Goal: Task Accomplishment & Management: Manage account settings

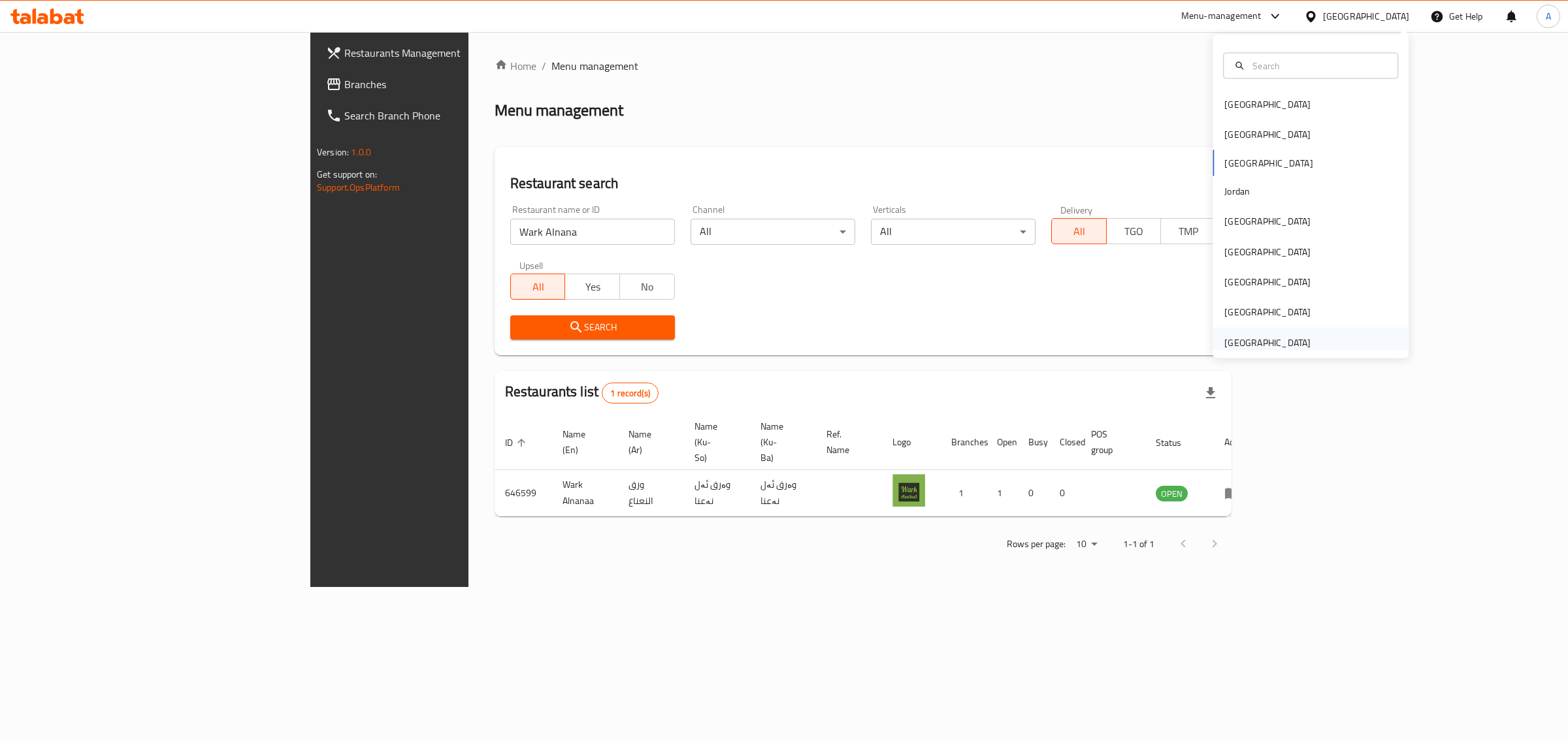
click at [1240, 335] on div "[GEOGRAPHIC_DATA]" at bounding box center [1267, 342] width 86 height 14
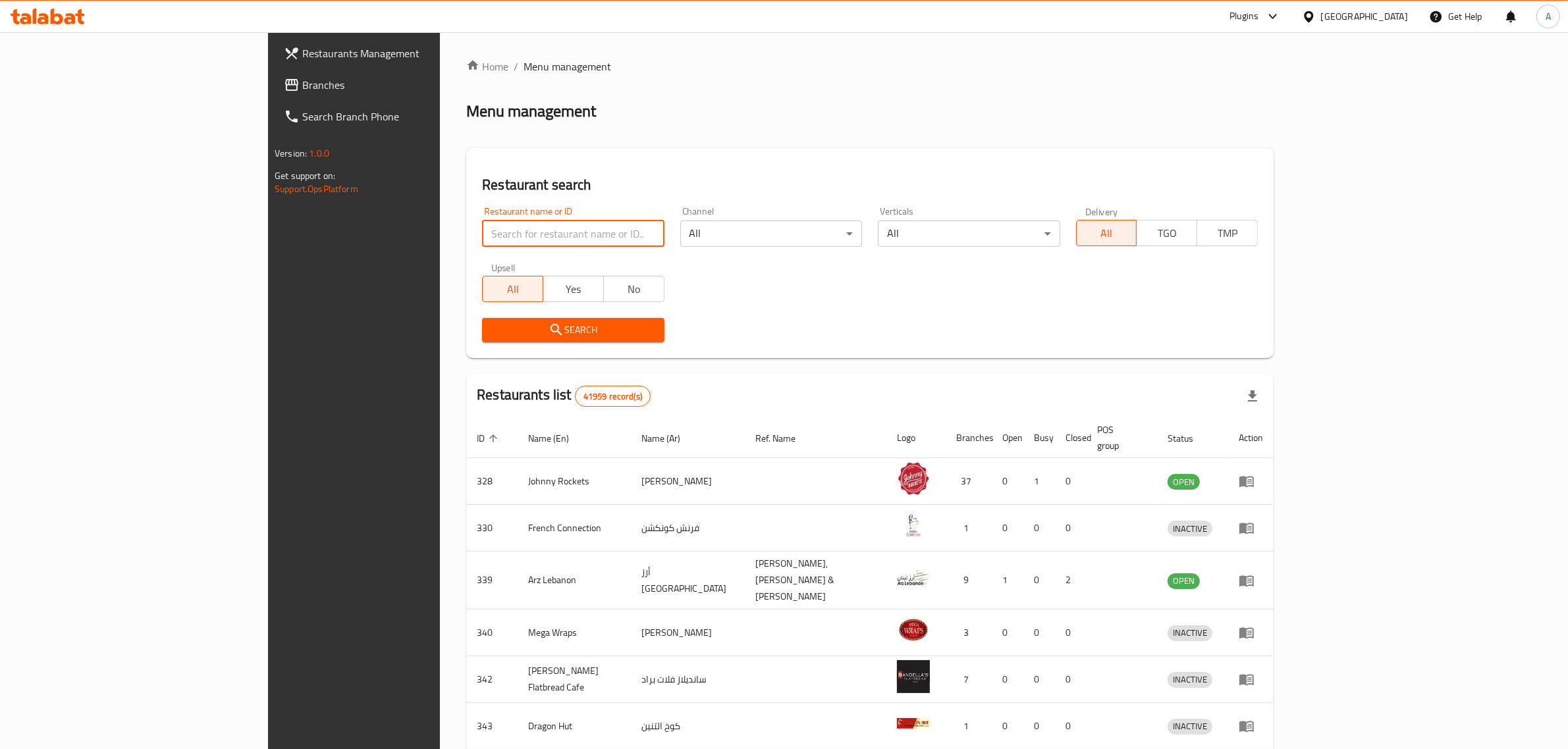
click at [547, 237] on input "search" at bounding box center [573, 234] width 182 height 26
paste input "Perlei Cafe"
type input "Perlei Cafe"
click button "Search" at bounding box center [573, 330] width 182 height 24
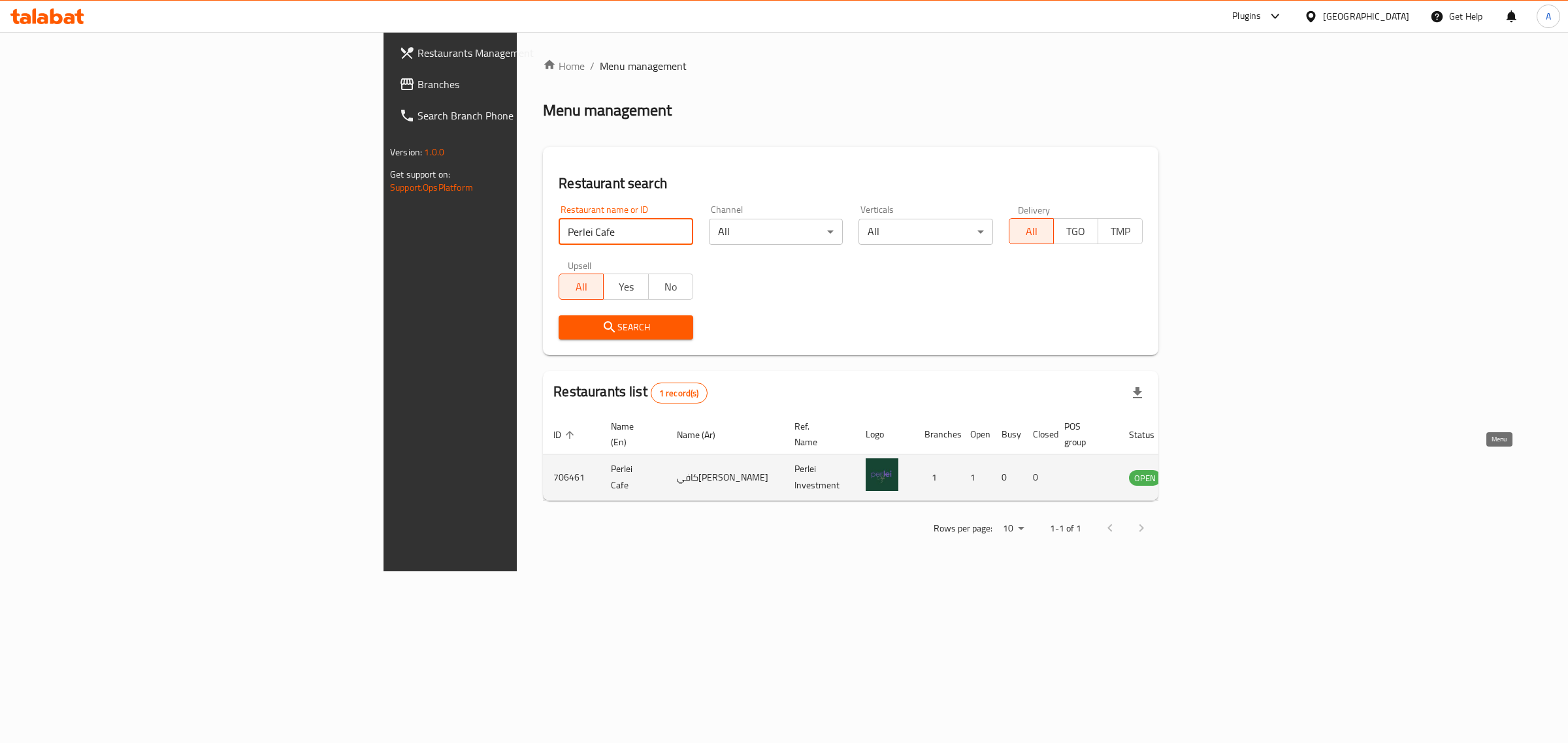
drag, startPoint x: 1477, startPoint y: 465, endPoint x: 1473, endPoint y: 456, distance: 9.8
click at [1350, 10] on div "[GEOGRAPHIC_DATA]" at bounding box center [1365, 16] width 86 height 14
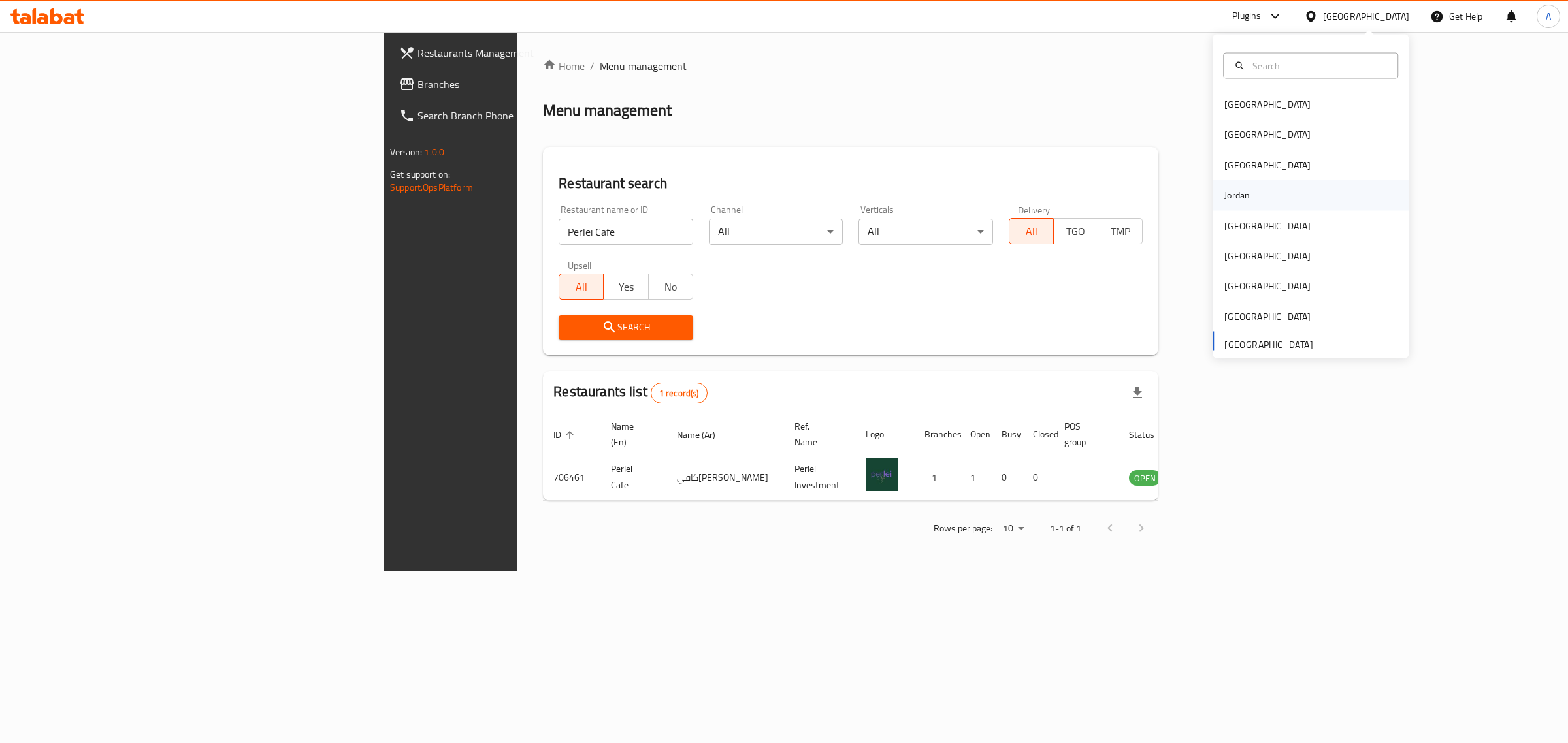
click at [1259, 181] on div "Jordan" at bounding box center [1310, 196] width 196 height 30
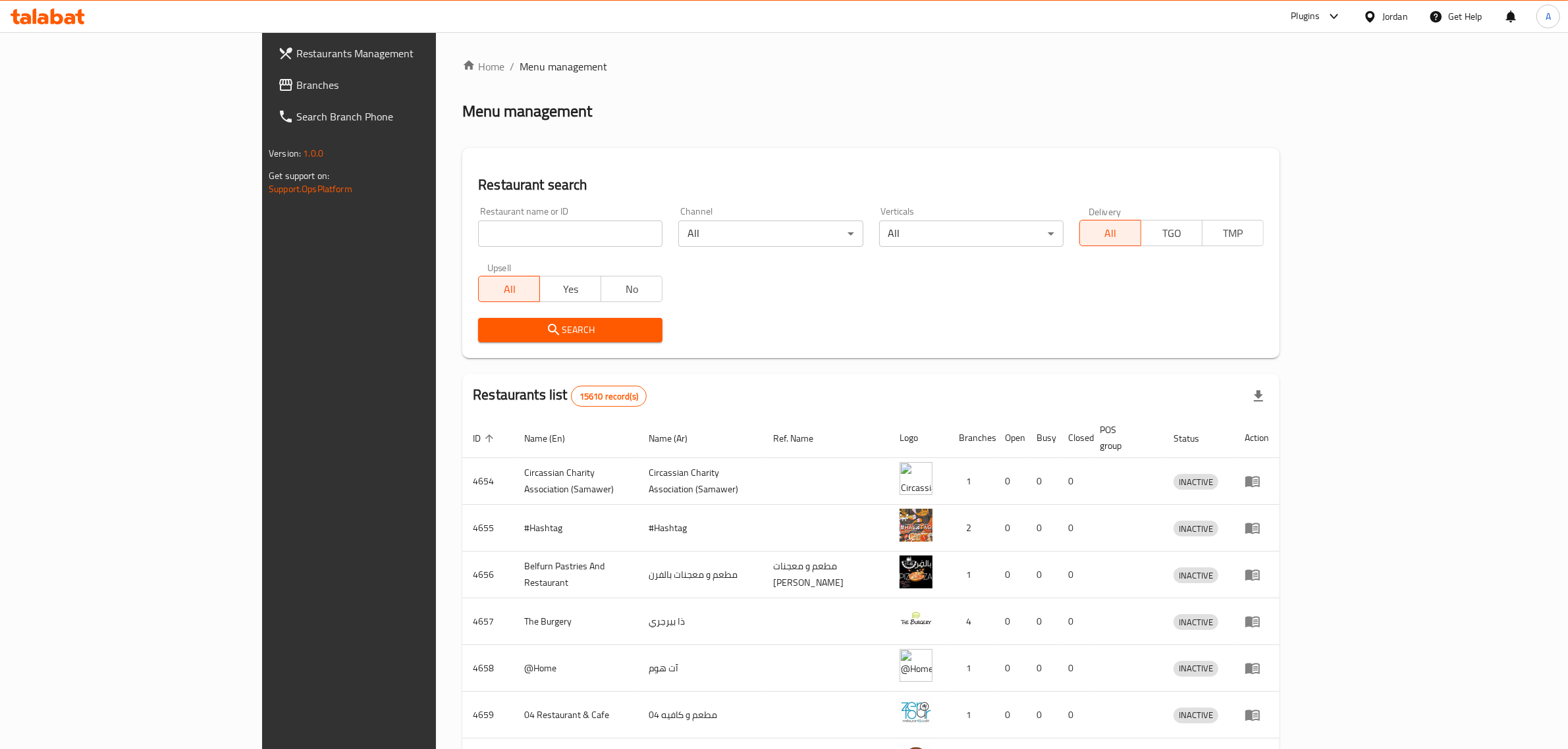
click at [478, 232] on input "search" at bounding box center [570, 234] width 185 height 26
paste input "ملحمة و[PERSON_NAME]"
type input "ملحمة و[PERSON_NAME]"
click button "Search" at bounding box center [570, 330] width 185 height 24
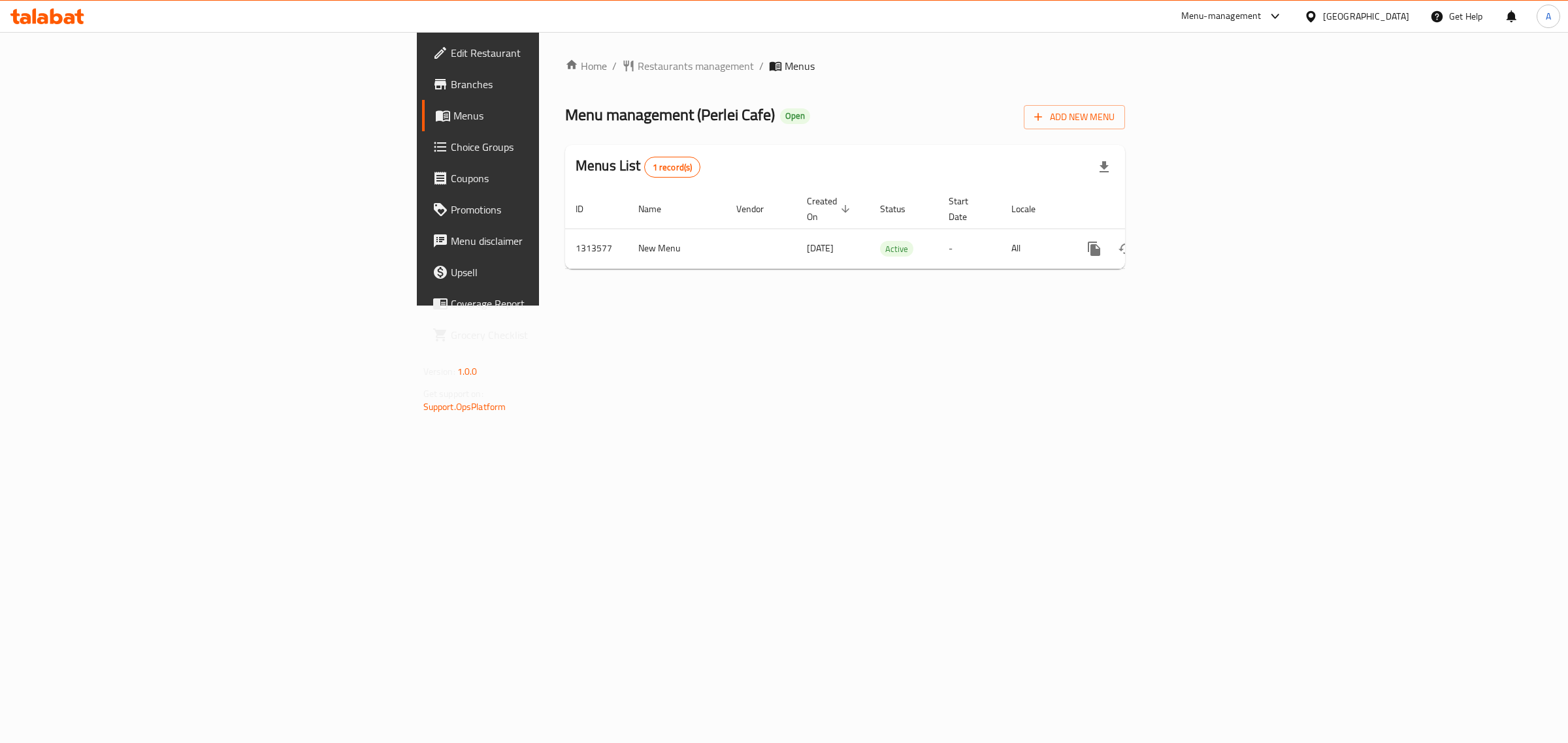
click at [451, 47] on span "Edit Restaurant" at bounding box center [559, 52] width 218 height 16
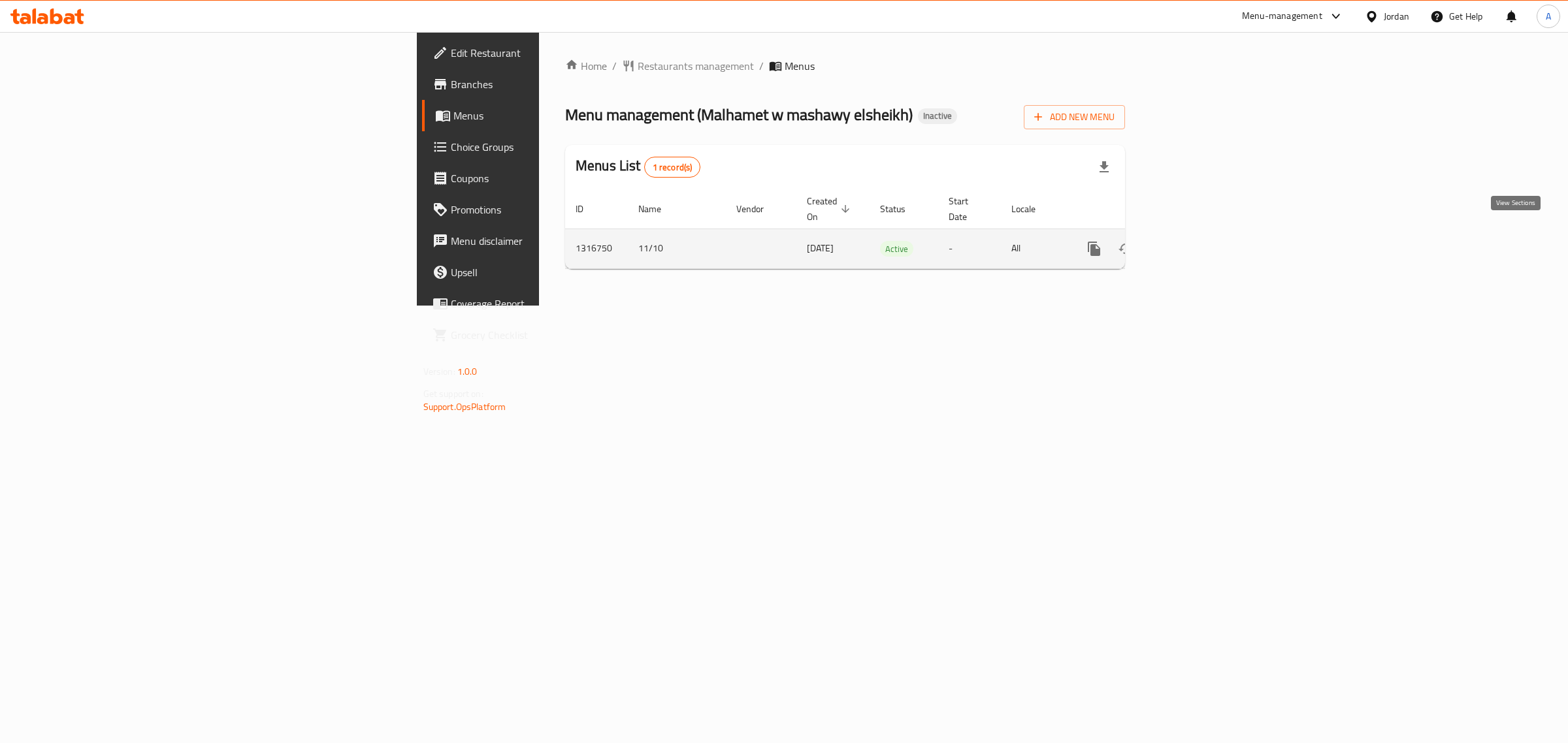
click at [1196, 241] on icon "enhanced table" at bounding box center [1188, 249] width 16 height 16
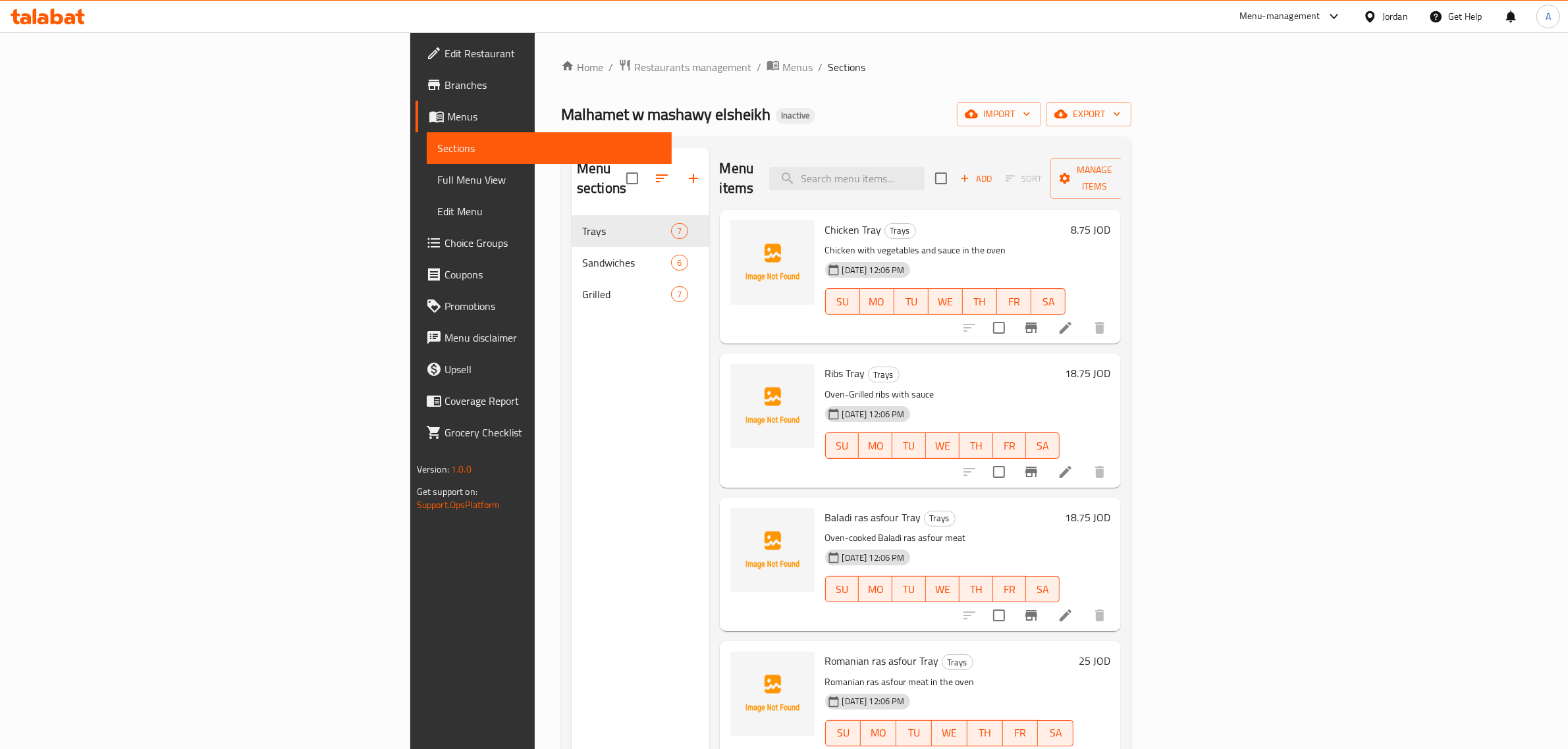
drag, startPoint x: 742, startPoint y: 40, endPoint x: 706, endPoint y: 6, distance: 49.5
click at [728, 32] on div "​ Menu-management Jordan Get Help A Edit Restaurant Branches Menus Sections Ful…" at bounding box center [784, 390] width 1568 height 717
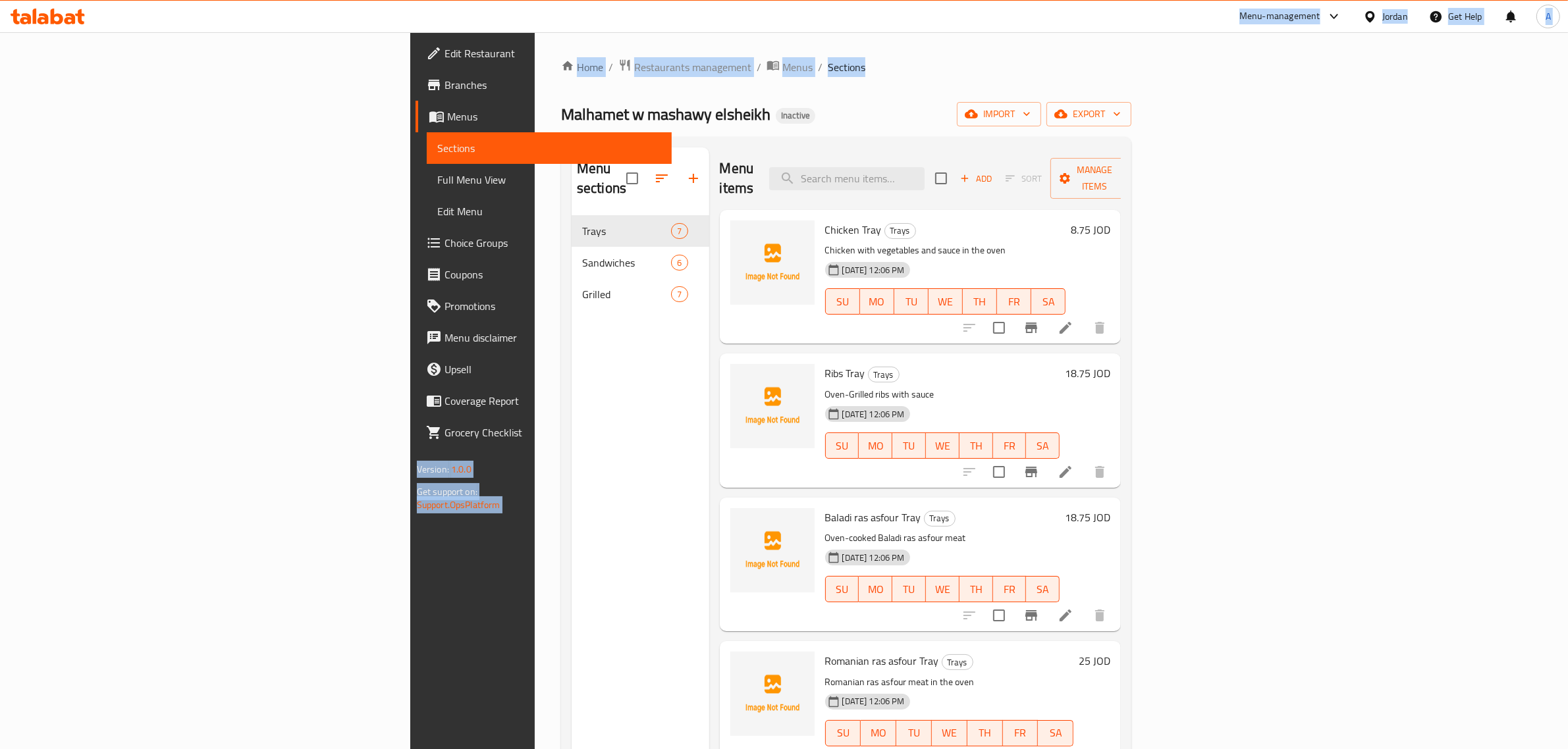
drag, startPoint x: 821, startPoint y: 50, endPoint x: 778, endPoint y: 37, distance: 44.9
click at [821, 50] on div "Home / Restaurants management / Menus / Sections Malhamet w mashawy elsheikh In…" at bounding box center [846, 482] width 623 height 901
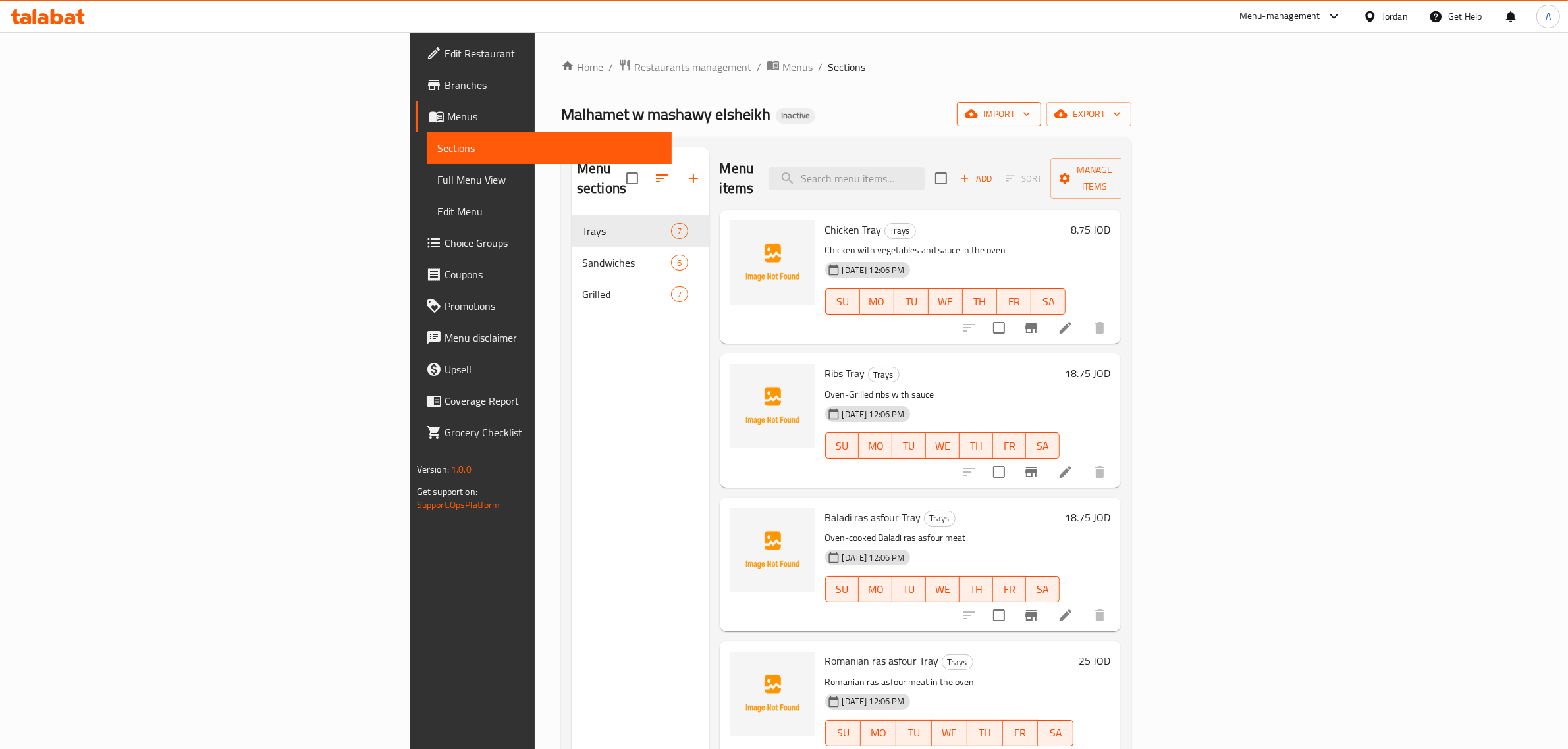
click at [1033, 117] on icon "button" at bounding box center [1026, 114] width 13 height 13
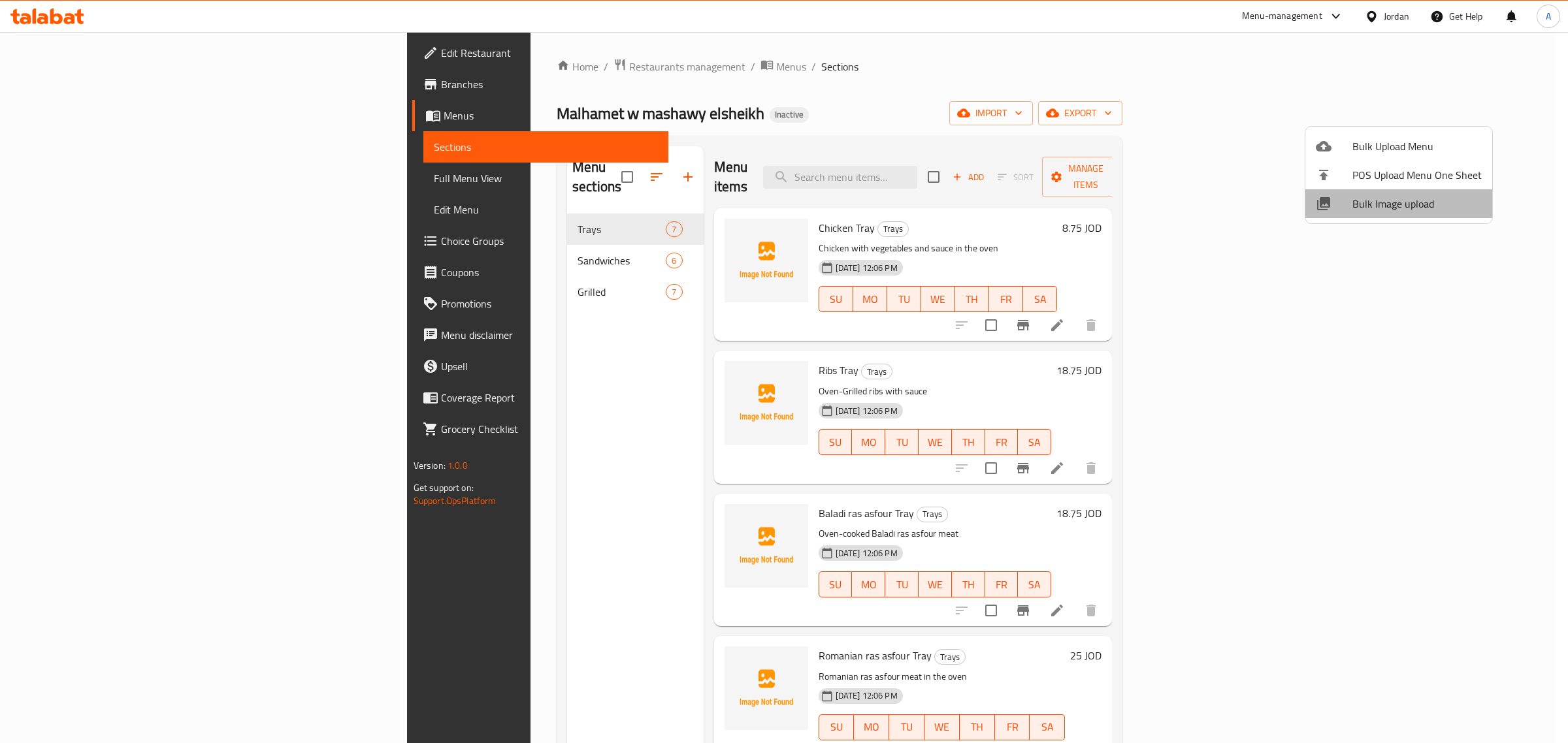
click at [1411, 207] on span "Bulk Image upload" at bounding box center [1417, 203] width 130 height 16
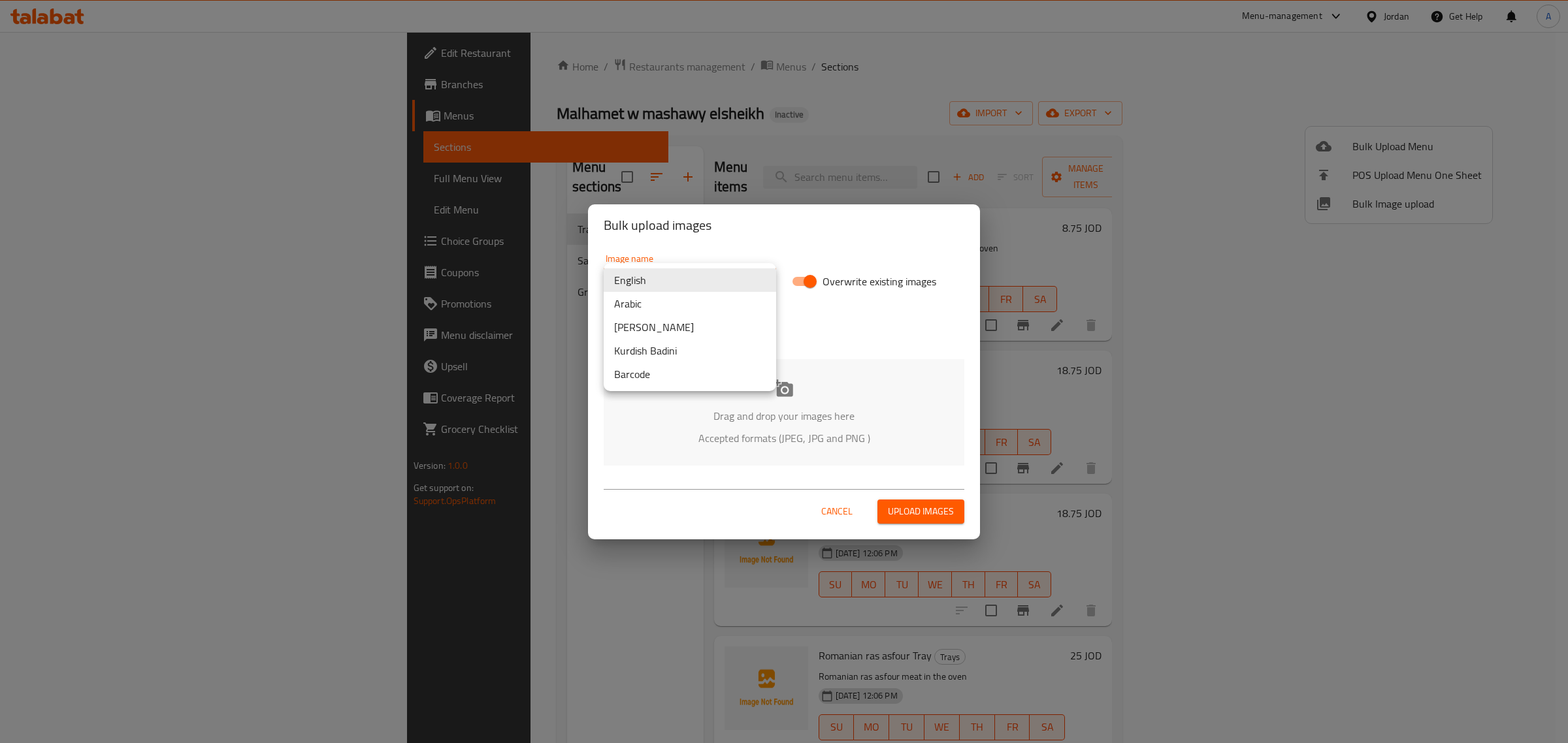
click at [659, 272] on body "​ Menu-management Jordan Get Help A Edit Restaurant Branches Menus Sections Ful…" at bounding box center [784, 387] width 1568 height 711
click at [651, 295] on li "Arabic" at bounding box center [690, 304] width 172 height 23
click at [792, 359] on div "Drag and drop your images here Accepted formats (JPEG, JPG and PNG )" at bounding box center [783, 412] width 360 height 107
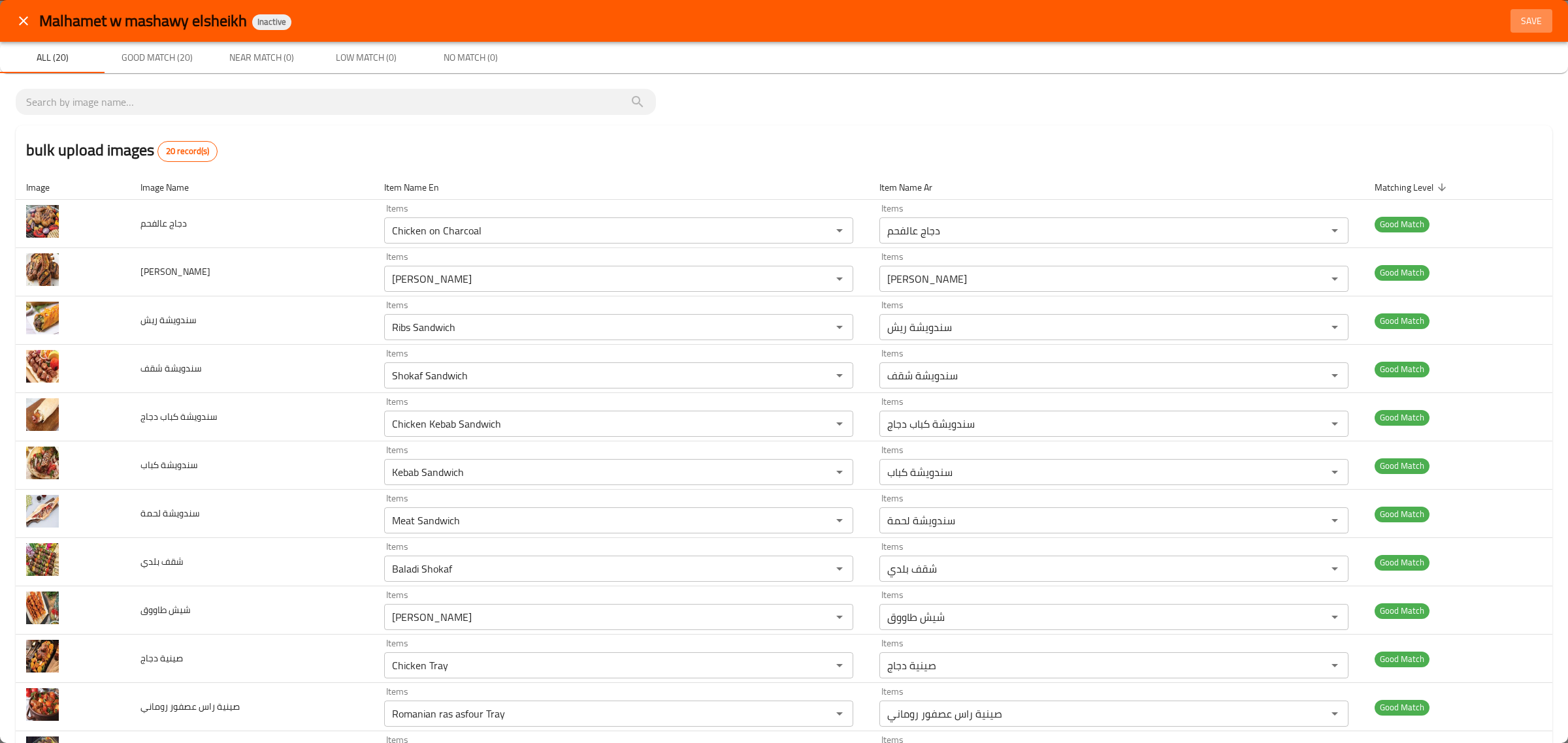
click at [1519, 30] on button "Save" at bounding box center [1531, 21] width 42 height 24
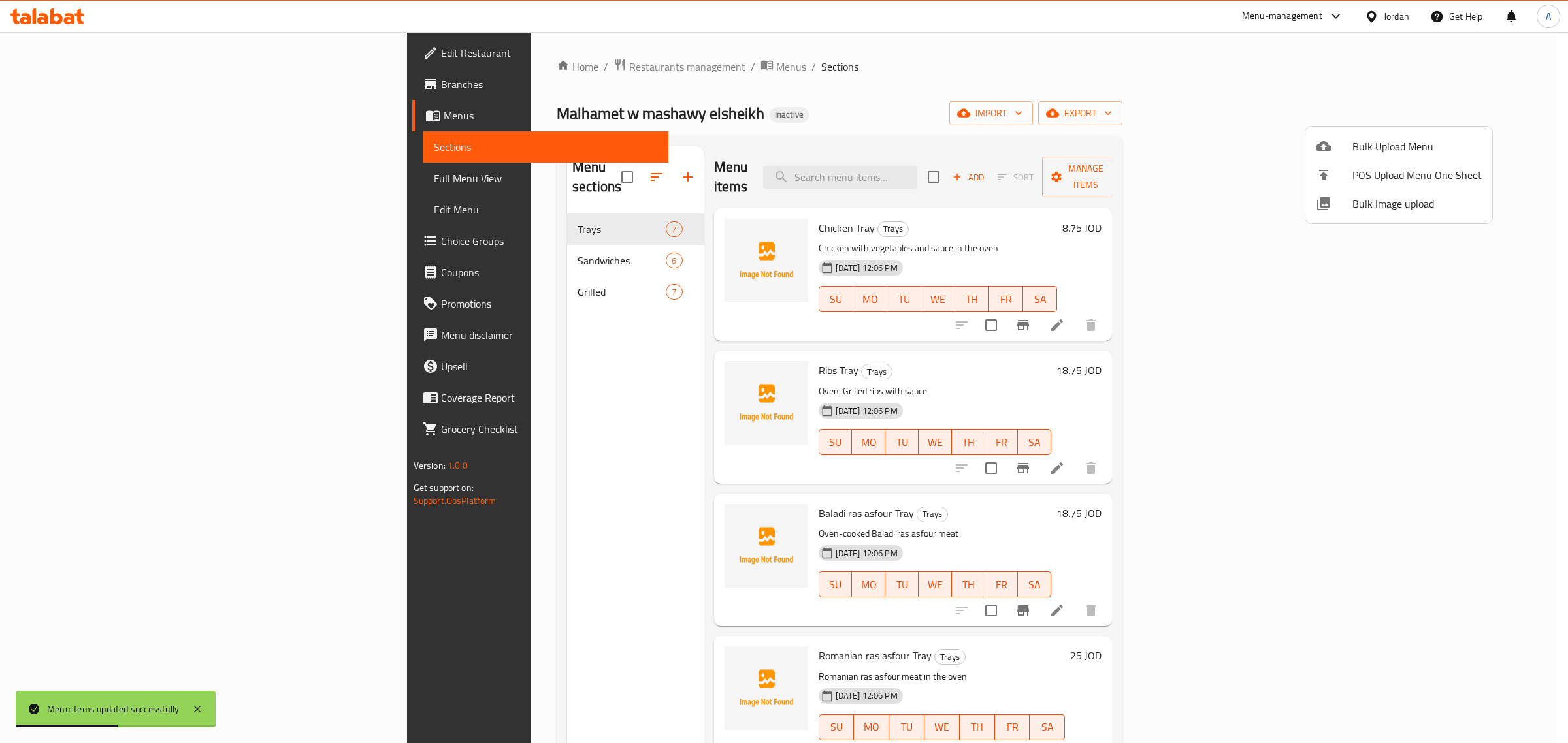
click at [517, 239] on div at bounding box center [784, 371] width 1568 height 743
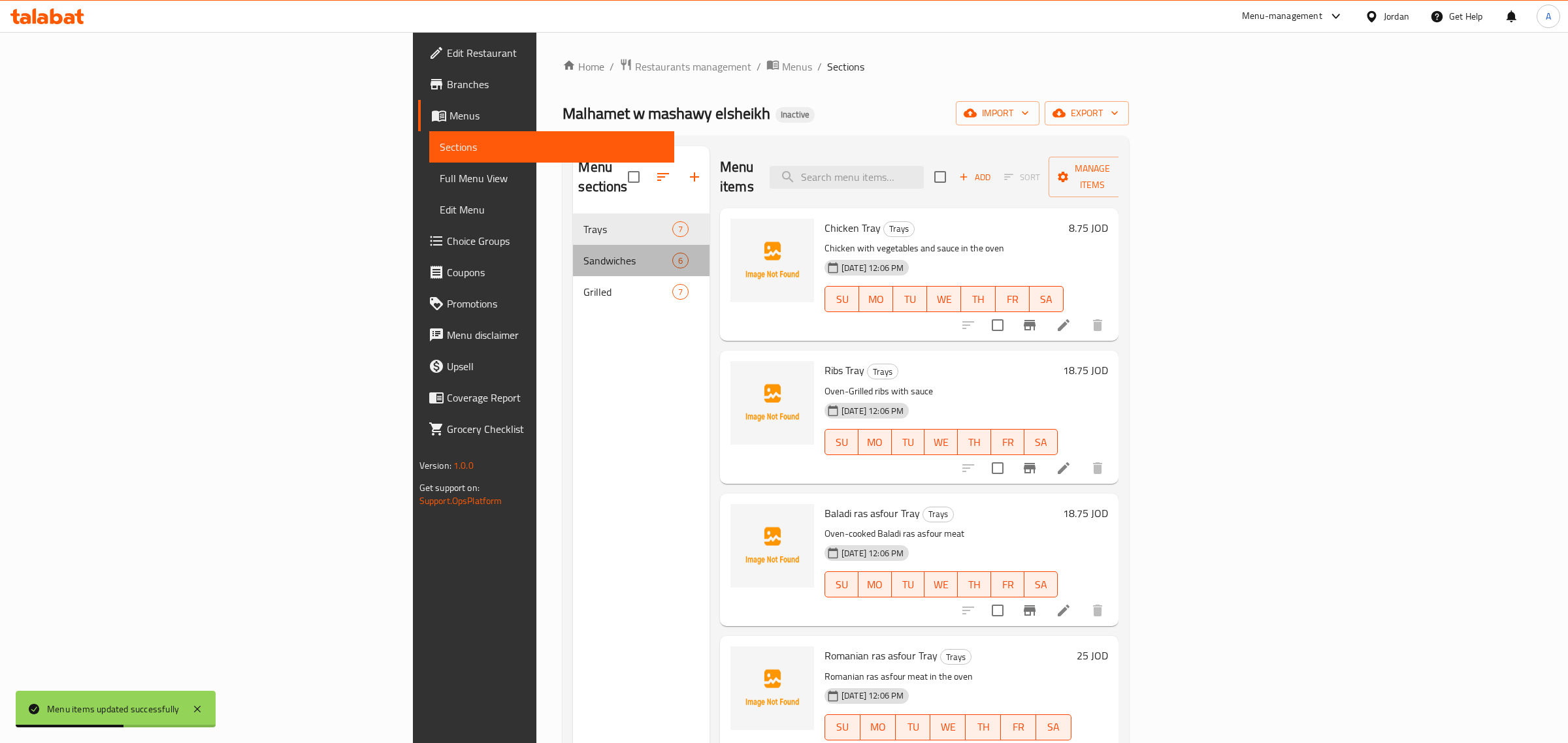
click at [584, 253] on span "Sandwiches" at bounding box center [628, 260] width 88 height 16
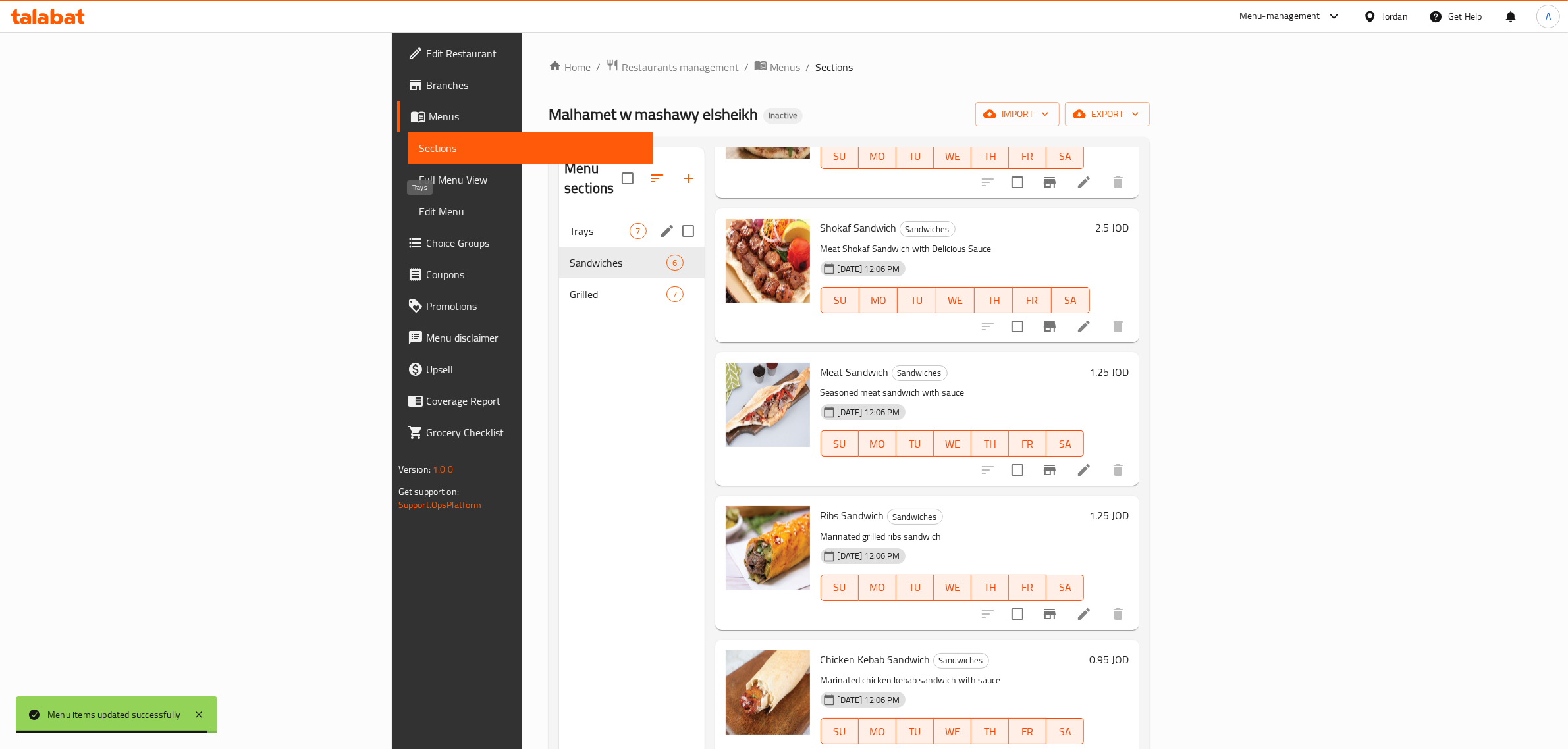
click at [569, 223] on span "Trays" at bounding box center [599, 230] width 60 height 16
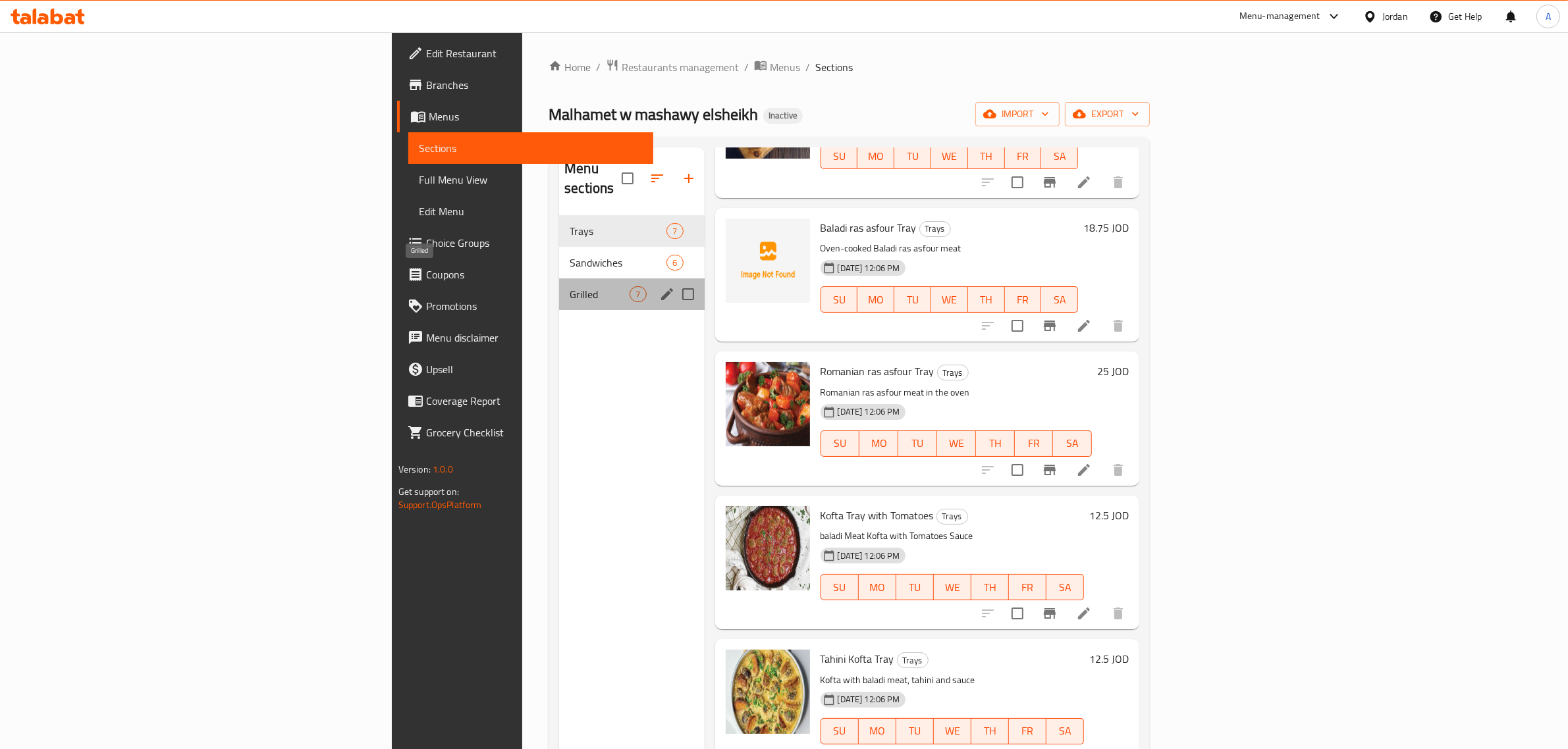
click at [569, 286] on span "Grilled" at bounding box center [599, 294] width 60 height 16
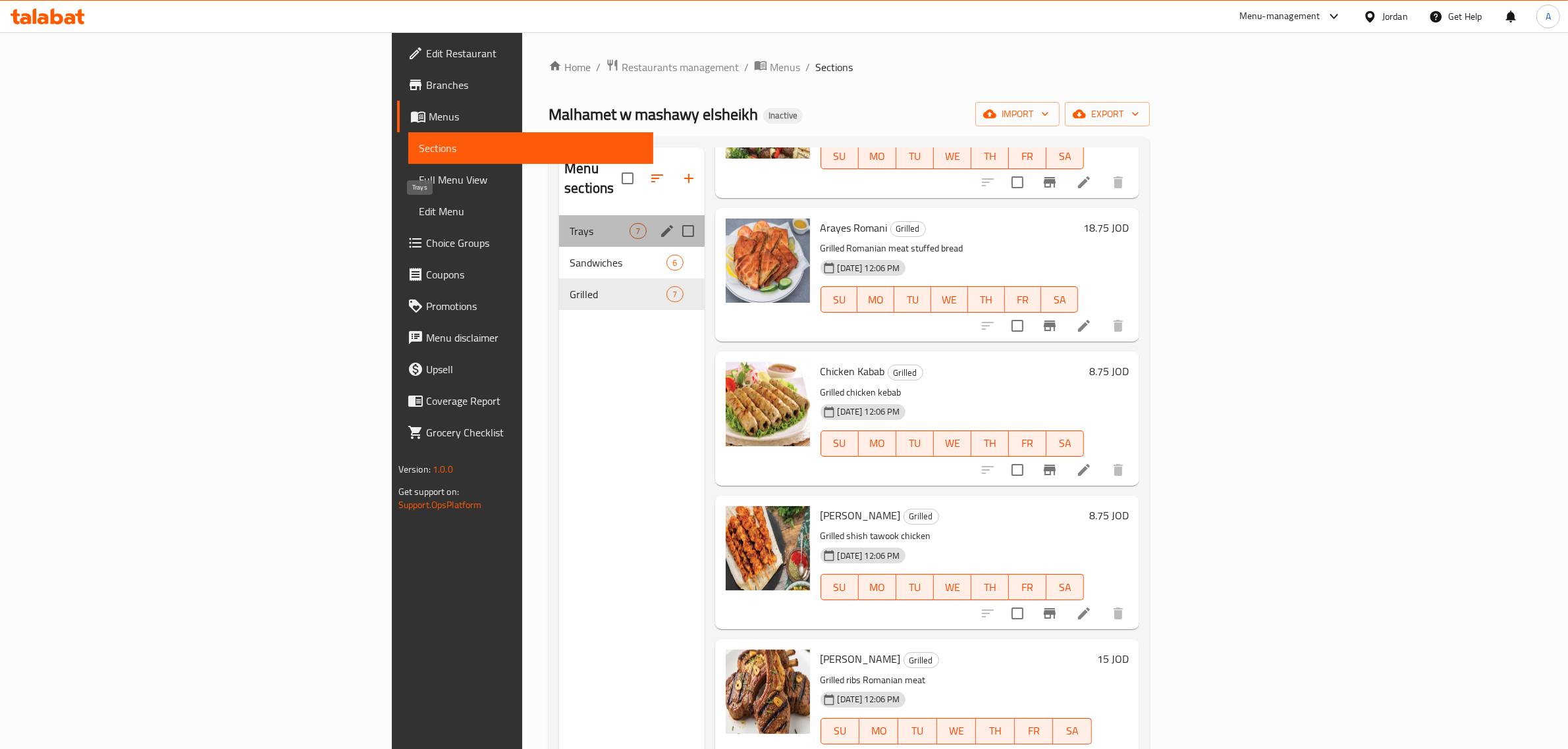
click at [569, 223] on span "Trays" at bounding box center [599, 230] width 60 height 16
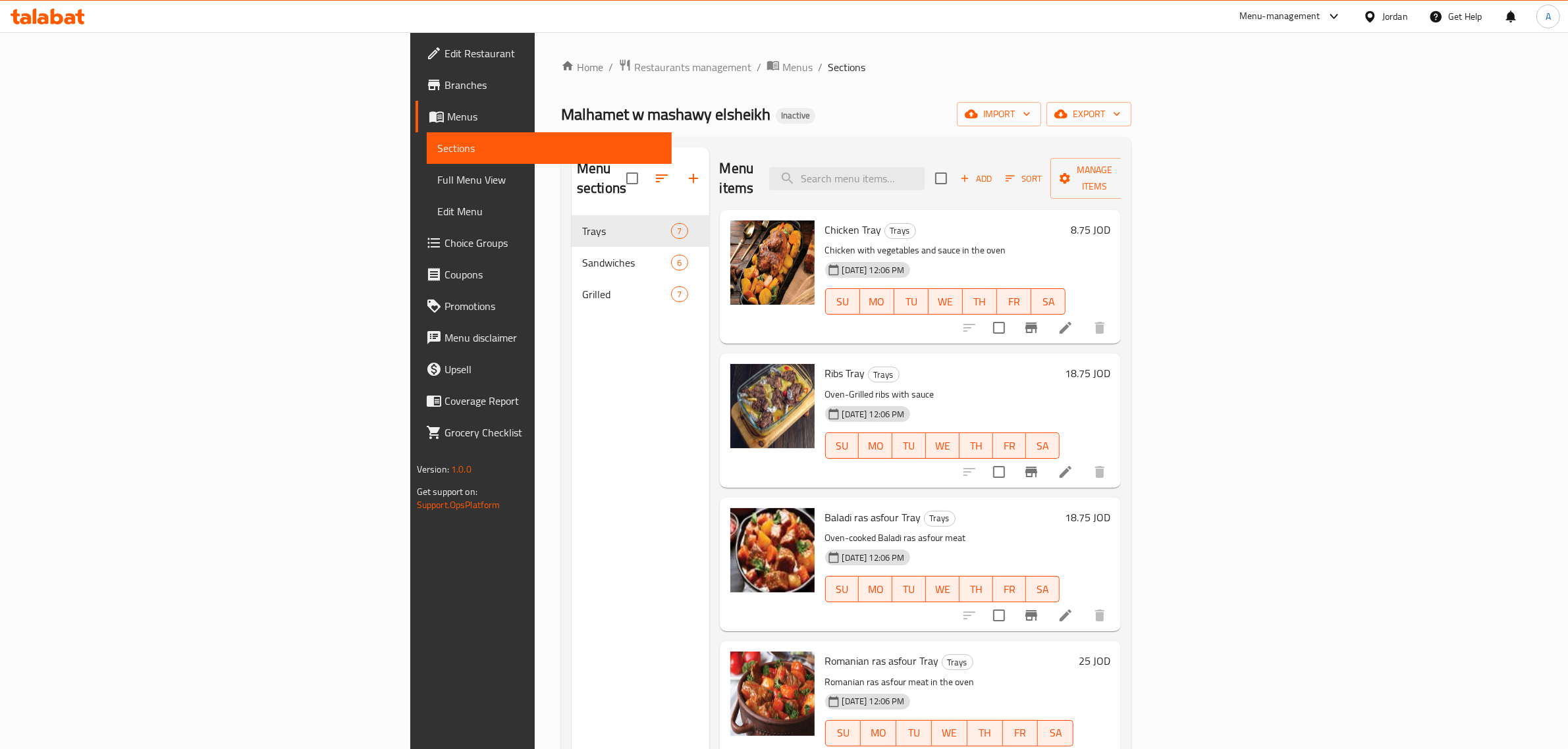
drag, startPoint x: 80, startPoint y: 178, endPoint x: 81, endPoint y: 28, distance: 150.0
click at [437, 178] on span "Full Menu View" at bounding box center [549, 179] width 224 height 16
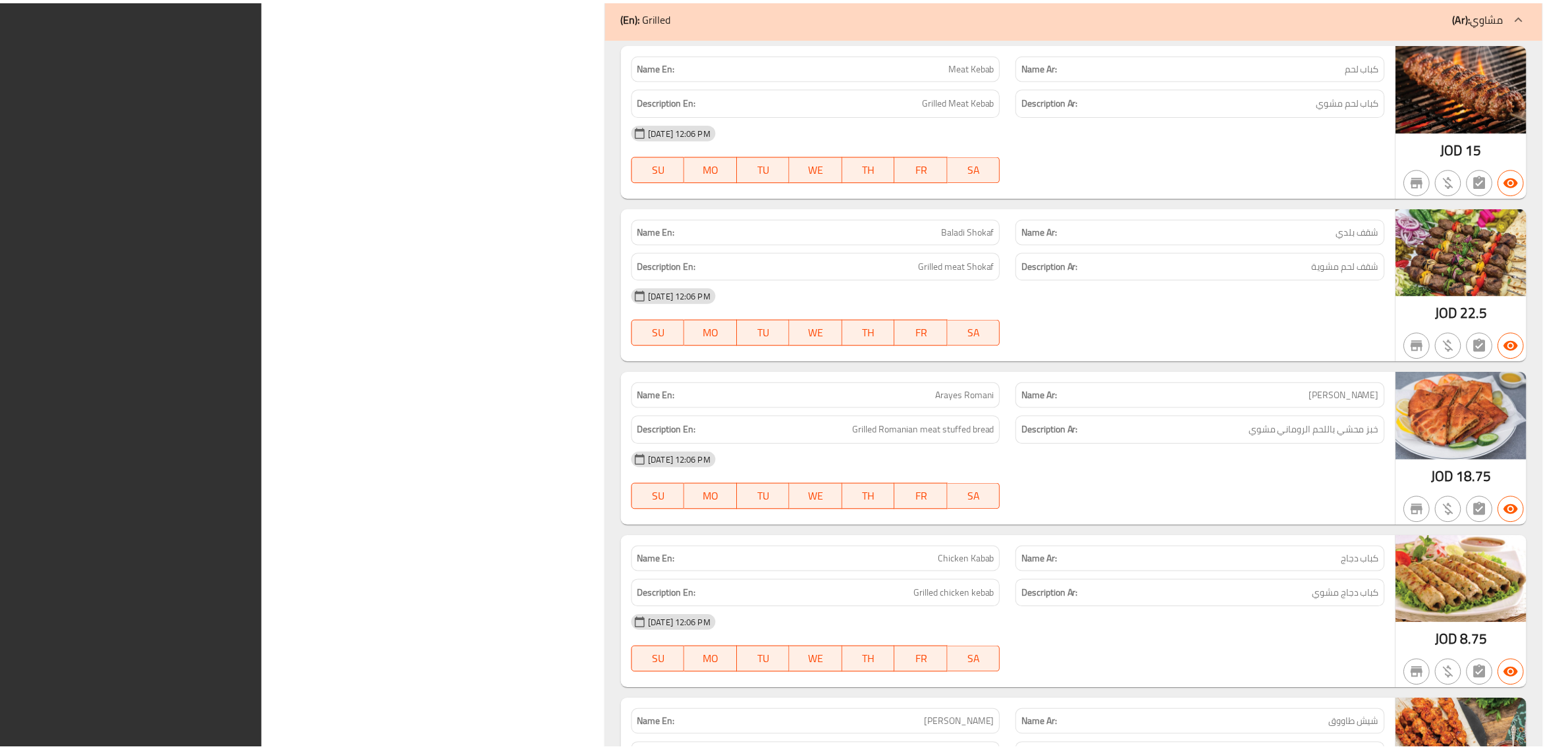
scroll to position [2961, 0]
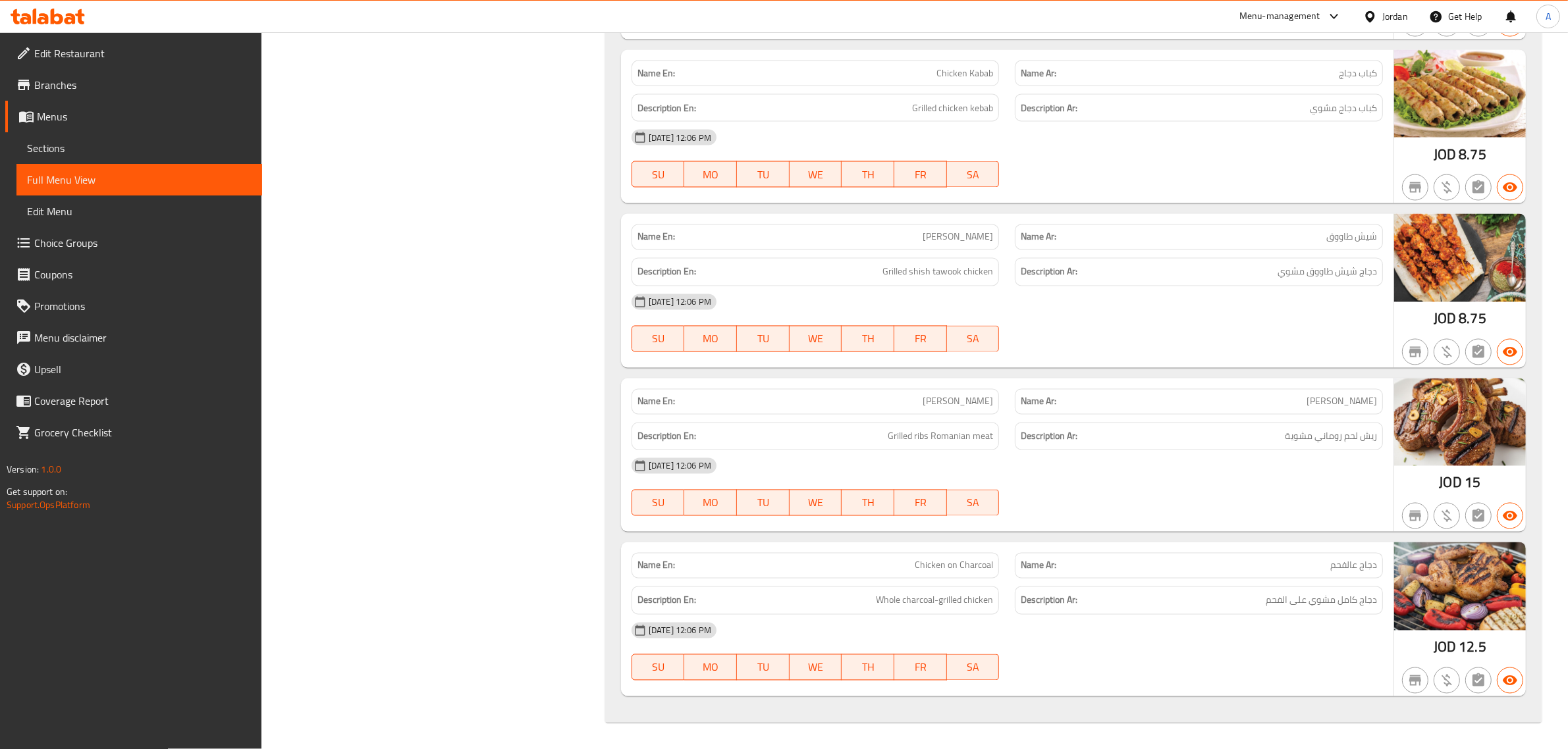
click at [87, 56] on span "Edit Restaurant" at bounding box center [142, 53] width 217 height 16
